Goal: Navigation & Orientation: Find specific page/section

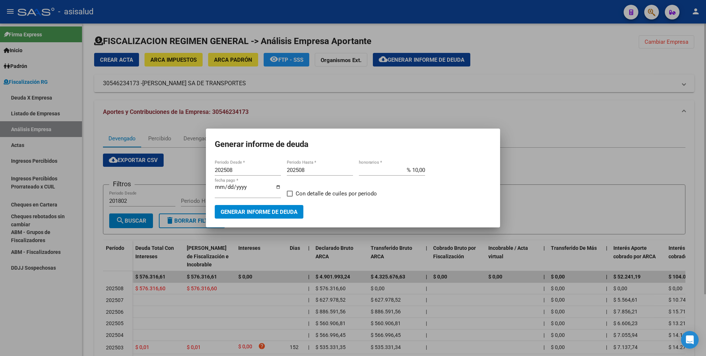
click at [392, 115] on div at bounding box center [353, 178] width 706 height 356
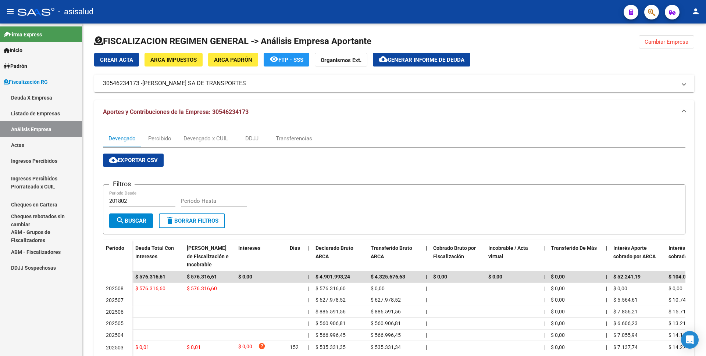
click at [31, 113] on link "Listado de Empresas" at bounding box center [41, 113] width 82 height 16
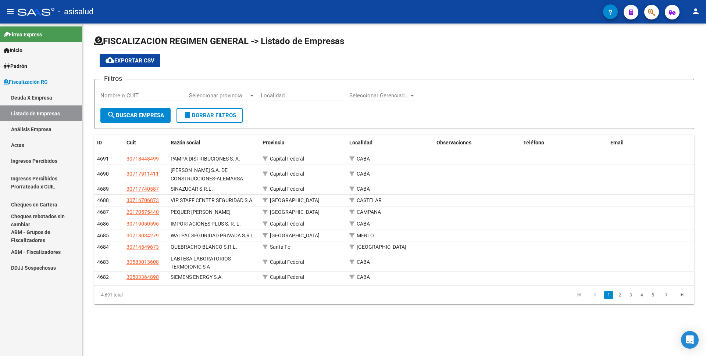
click at [29, 132] on link "Análisis Empresa" at bounding box center [41, 129] width 82 height 16
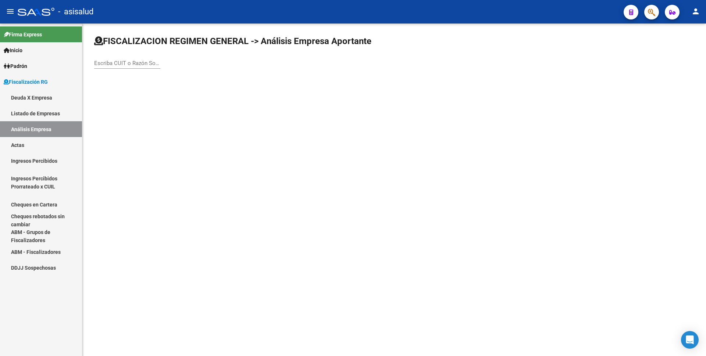
click at [39, 110] on link "Listado de Empresas" at bounding box center [41, 113] width 82 height 16
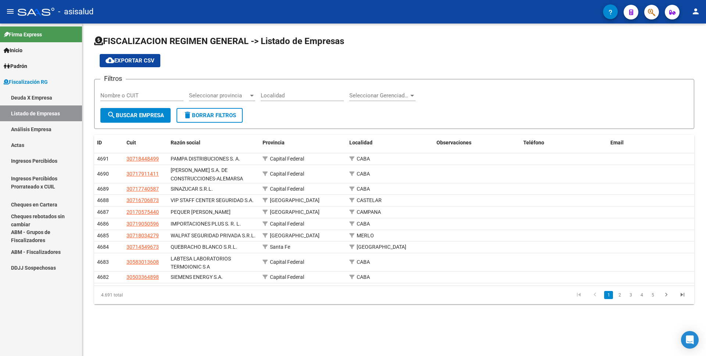
click at [37, 126] on link "Análisis Empresa" at bounding box center [41, 129] width 82 height 16
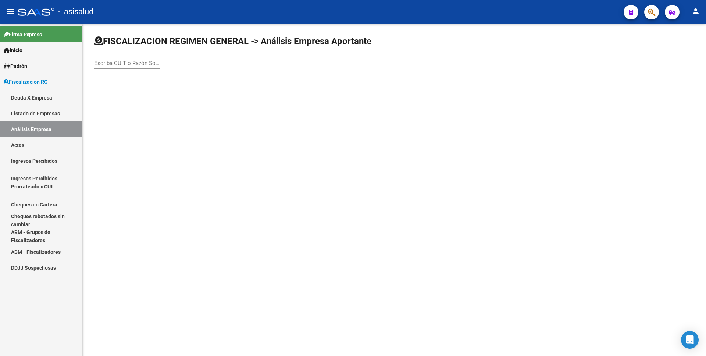
click at [41, 111] on link "Listado de Empresas" at bounding box center [41, 113] width 82 height 16
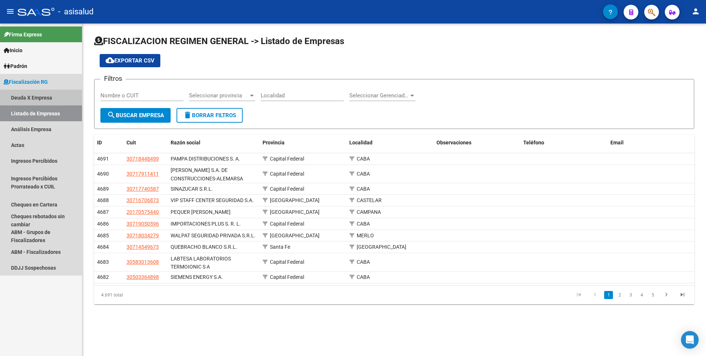
click at [42, 99] on link "Deuda X Empresa" at bounding box center [41, 98] width 82 height 16
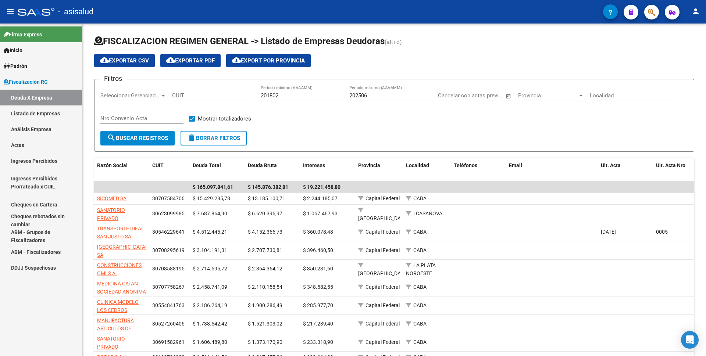
click at [41, 117] on link "Listado de Empresas" at bounding box center [41, 113] width 82 height 16
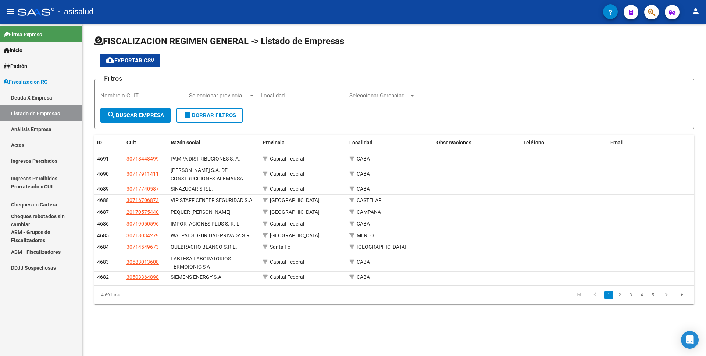
click at [34, 132] on link "Análisis Empresa" at bounding box center [41, 129] width 82 height 16
